Goal: Task Accomplishment & Management: Use online tool/utility

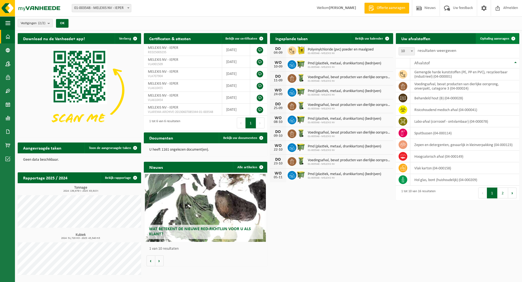
click at [489, 37] on span "Ophaling aanvragen" at bounding box center [494, 39] width 29 height 4
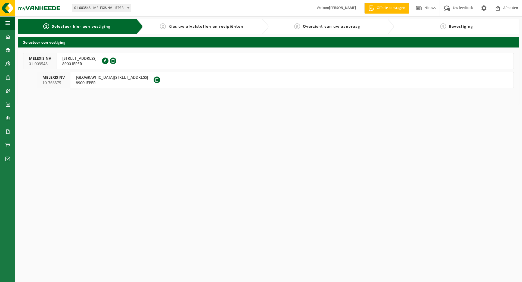
click at [69, 61] on span "8900 IEPER" at bounding box center [79, 63] width 34 height 5
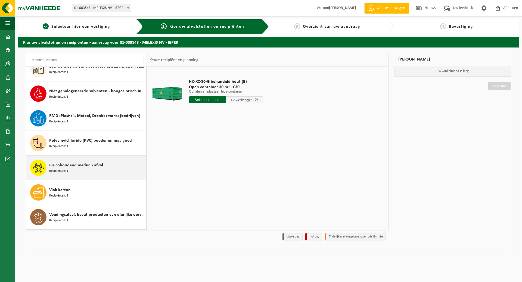
scroll to position [133, 0]
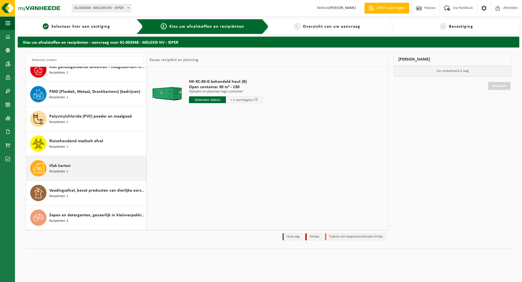
click at [54, 171] on span "Recipiënten: 1" at bounding box center [58, 171] width 19 height 5
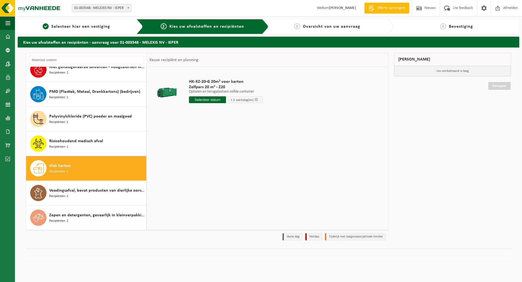
click at [214, 101] on input "text" at bounding box center [207, 99] width 37 height 7
click at [250, 112] on icon at bounding box center [250, 112] width 9 height 9
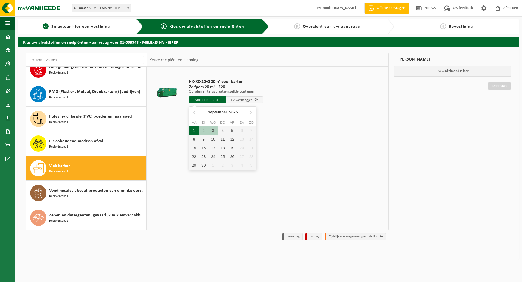
click at [195, 132] on div "1" at bounding box center [194, 130] width 10 height 9
type input "Van 2025-09-01"
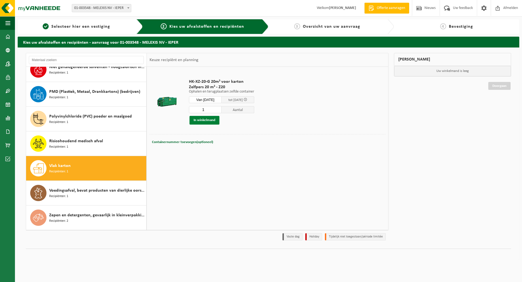
click at [203, 120] on button "In winkelmand" at bounding box center [204, 120] width 30 height 9
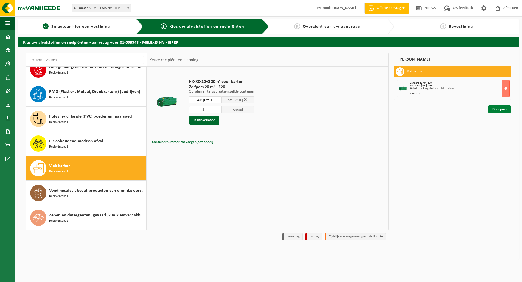
click at [495, 107] on link "Doorgaan" at bounding box center [499, 109] width 22 height 8
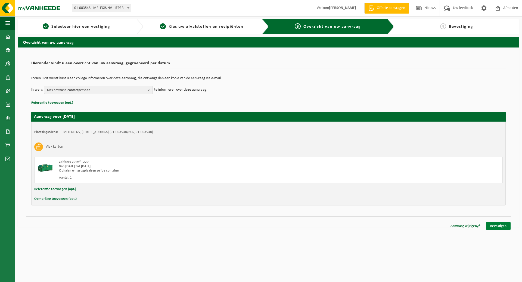
click at [497, 224] on link "Bevestigen" at bounding box center [498, 226] width 24 height 8
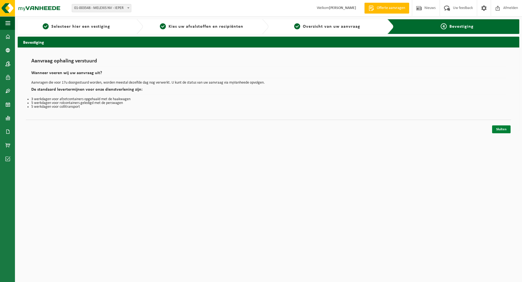
click at [500, 127] on link "Sluiten" at bounding box center [501, 130] width 18 height 8
